Goal: Information Seeking & Learning: Learn about a topic

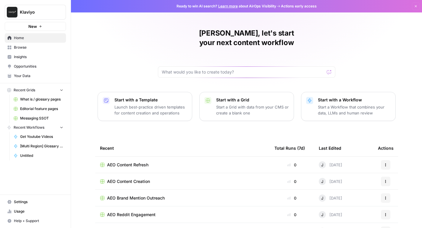
click at [39, 68] on span "Opportunities" at bounding box center [38, 66] width 49 height 5
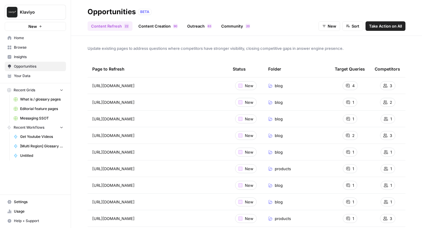
click at [38, 59] on span "Insights" at bounding box center [38, 56] width 49 height 5
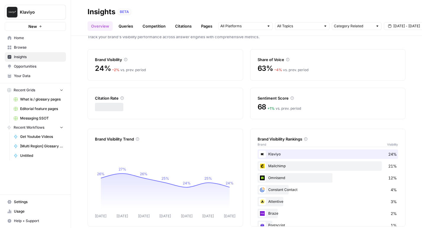
scroll to position [20, 0]
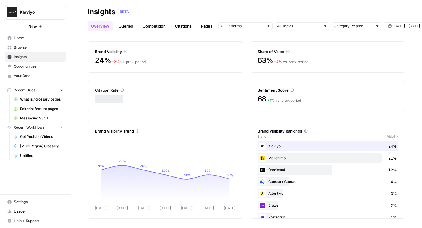
click at [183, 26] on link "Citations" at bounding box center [184, 25] width 24 height 9
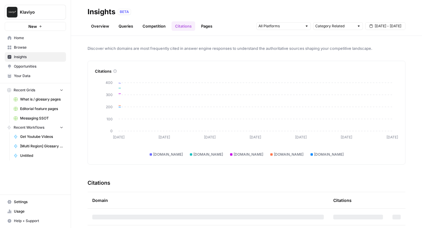
click at [153, 26] on link "Competition" at bounding box center [154, 25] width 30 height 9
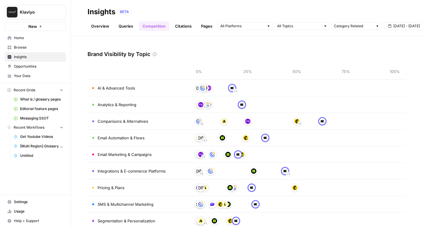
scroll to position [18, 0]
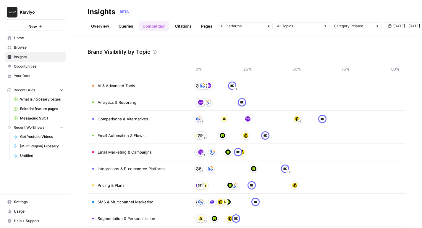
click at [203, 26] on link "Pages" at bounding box center [207, 25] width 18 height 9
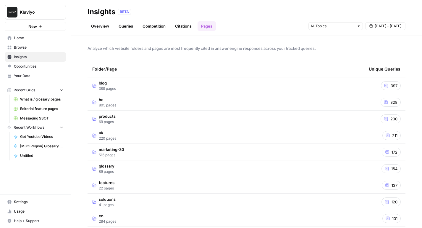
scroll to position [10, 0]
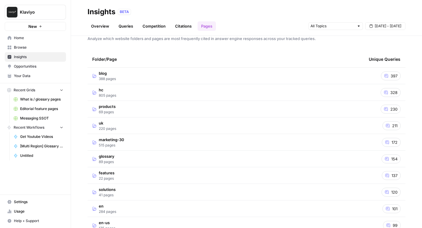
click at [157, 113] on td "products 69 pages" at bounding box center [226, 109] width 277 height 16
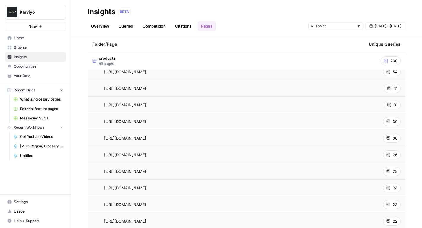
scroll to position [107, 0]
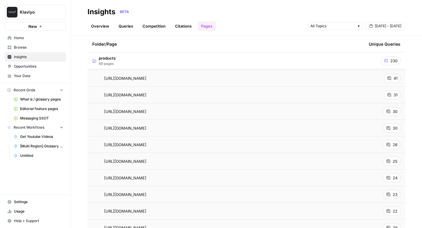
click at [96, 156] on td "[URL][DOMAIN_NAME]" at bounding box center [226, 161] width 277 height 16
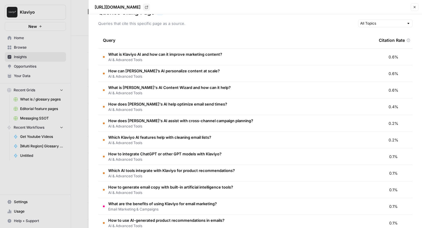
scroll to position [15, 0]
